Goal: Find specific page/section: Find specific page/section

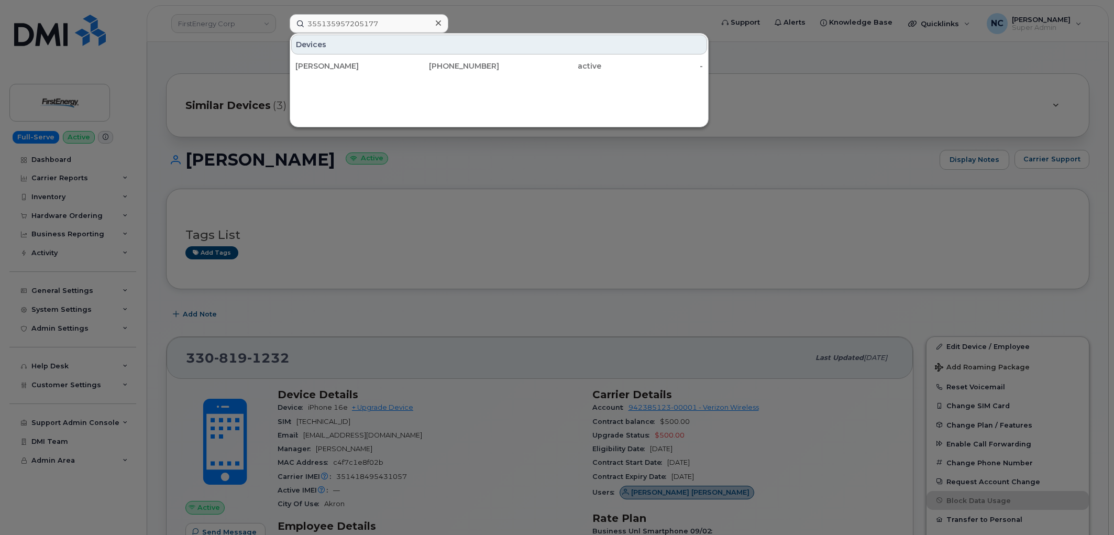
scroll to position [233, 0]
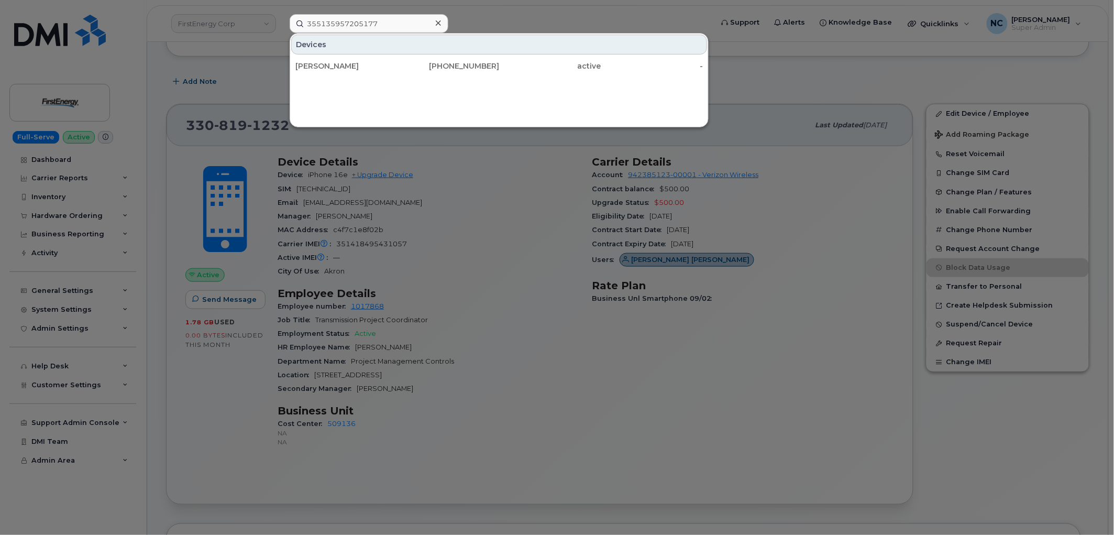
drag, startPoint x: 385, startPoint y: 23, endPoint x: 222, endPoint y: 1, distance: 165.0
click at [281, 14] on div "355135957205177 Devices [PERSON_NAME] [PHONE_NUMBER] active -" at bounding box center [497, 23] width 433 height 19
type input "6028532012"
drag, startPoint x: 368, startPoint y: 22, endPoint x: 232, endPoint y: 19, distance: 136.2
click at [281, 21] on div "6028532012 Devices [PERSON_NAME] 602 - 853 - 2012 active -" at bounding box center [497, 23] width 433 height 19
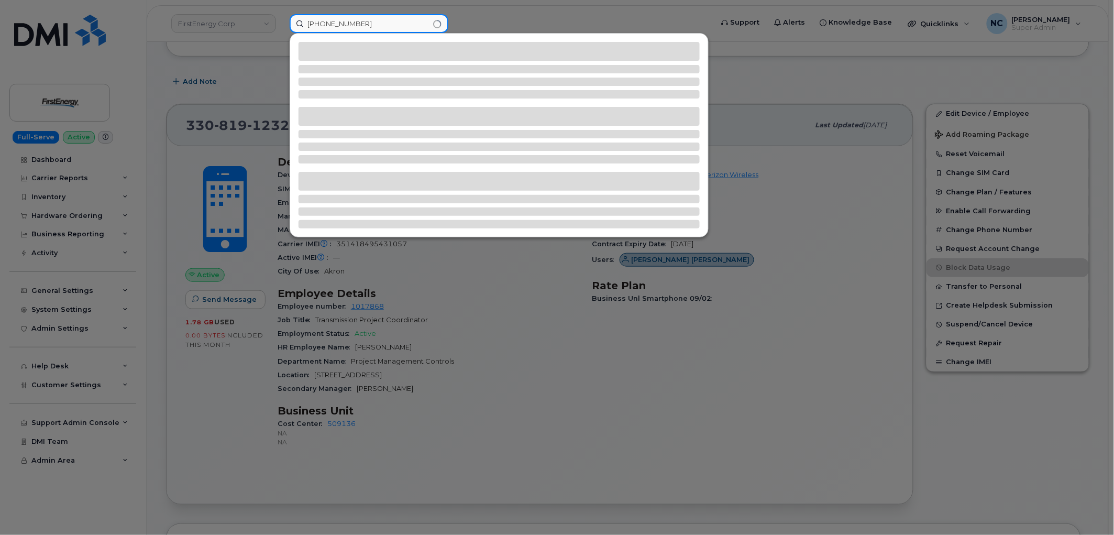
type input "[PHONE_NUMBER]"
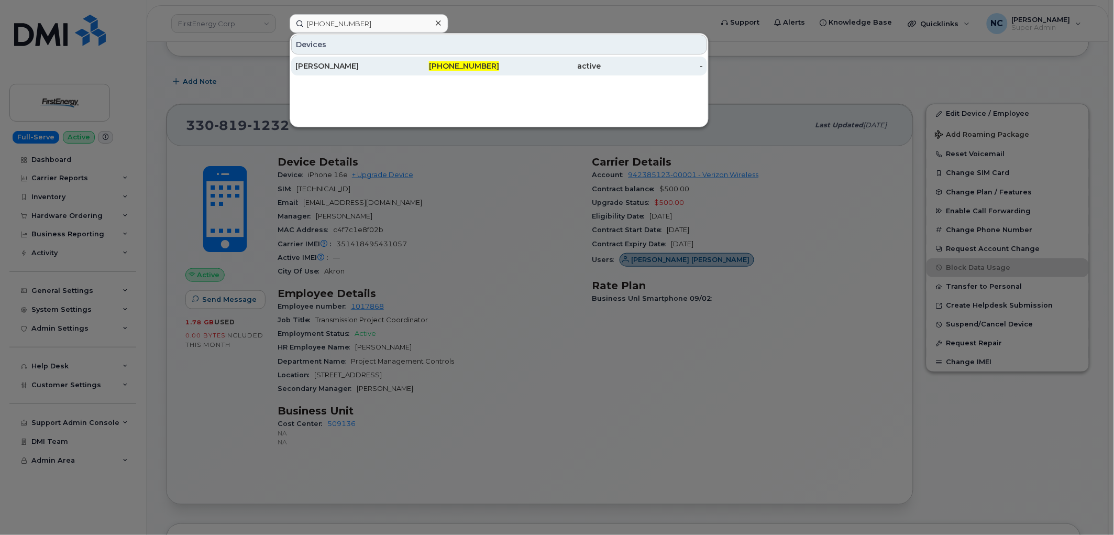
click at [398, 64] on div "[PHONE_NUMBER]" at bounding box center [449, 66] width 102 height 10
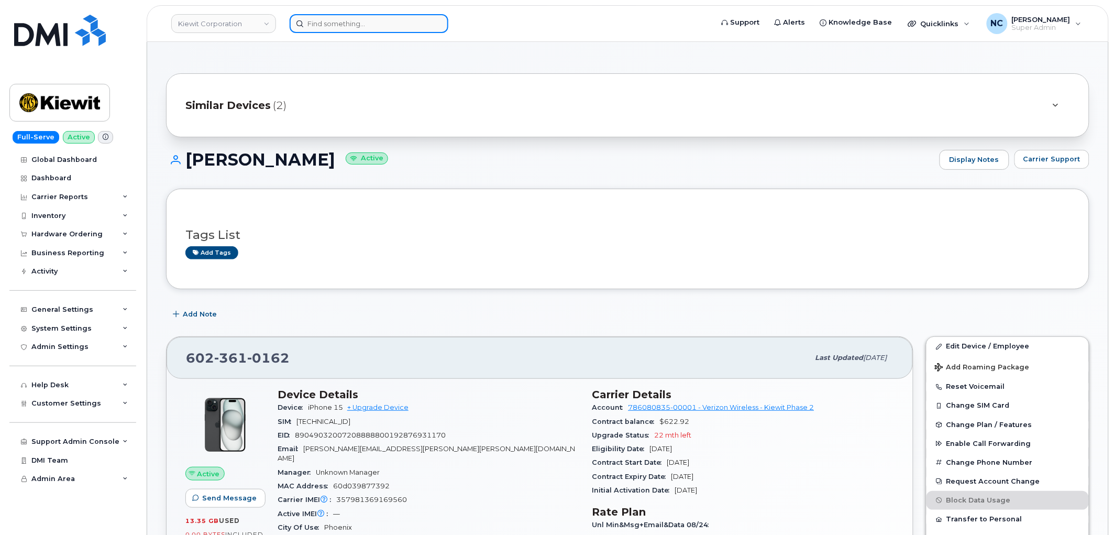
click at [364, 25] on input at bounding box center [369, 23] width 159 height 19
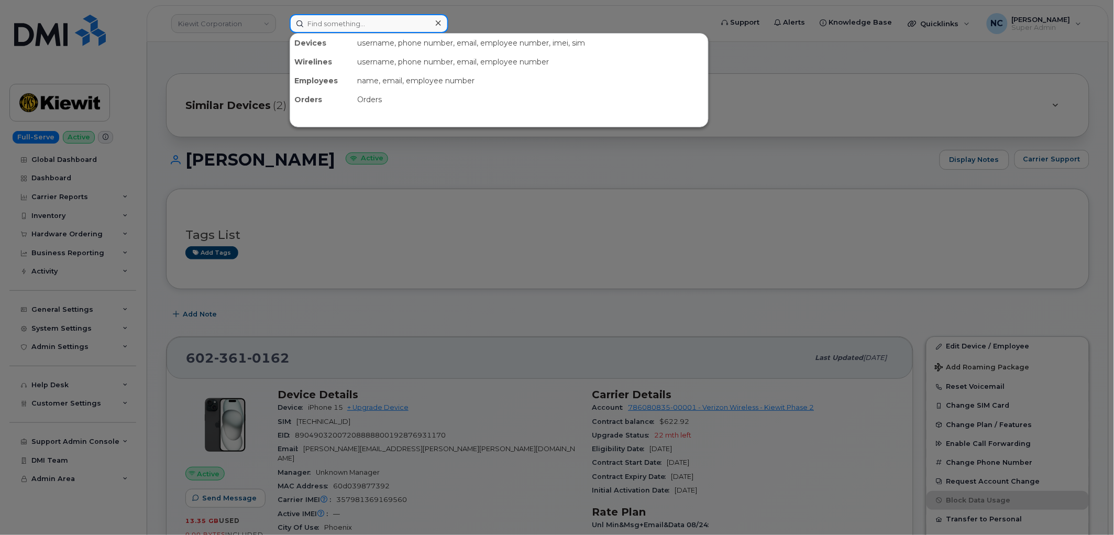
paste input "6028532012"
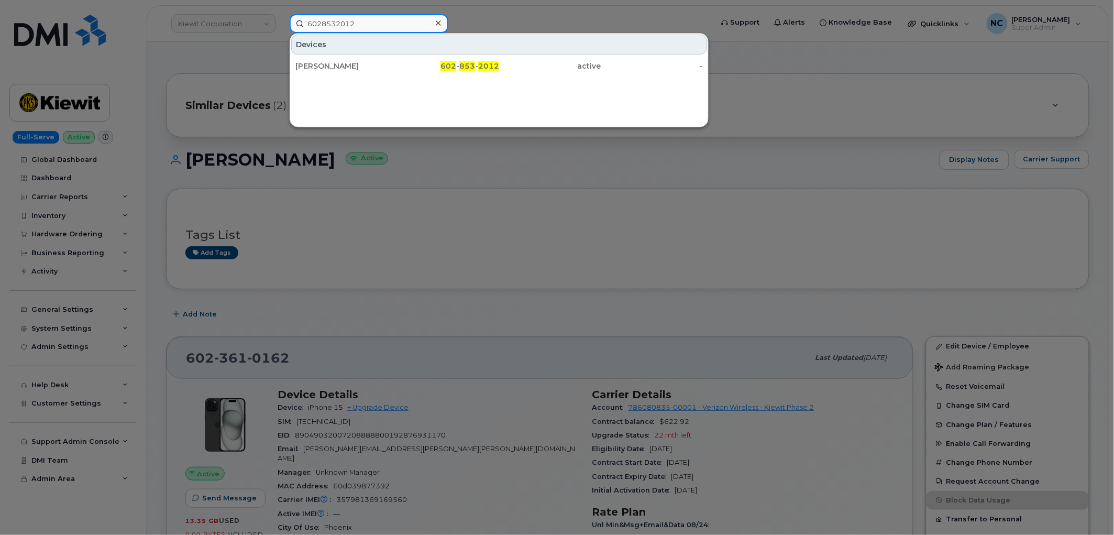
type input "6028532012"
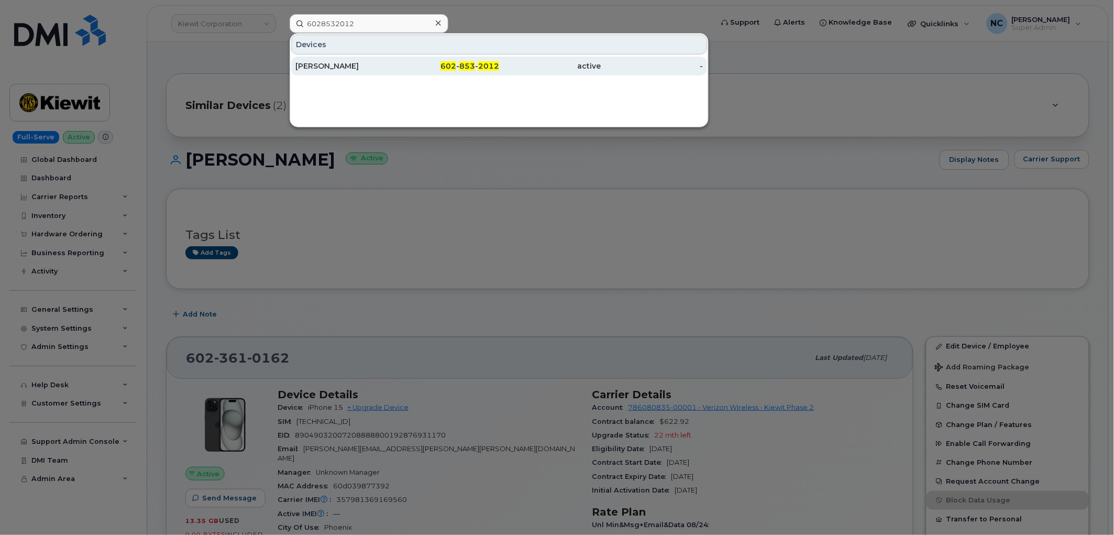
click at [368, 59] on div "[PERSON_NAME]" at bounding box center [346, 66] width 102 height 19
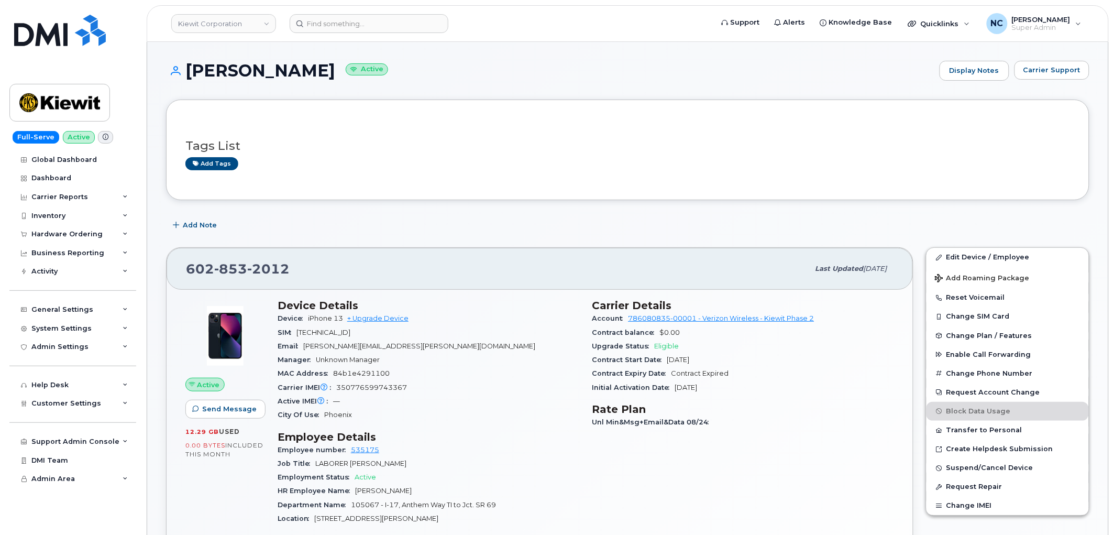
drag, startPoint x: 192, startPoint y: 2, endPoint x: 871, endPoint y: 126, distance: 690.0
click at [870, 127] on div "Tags List Add tags" at bounding box center [627, 150] width 885 height 62
